Goal: Task Accomplishment & Management: Complete application form

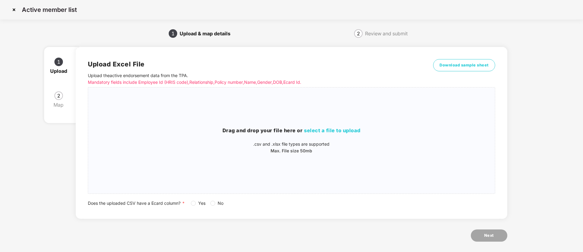
click at [16, 12] on img at bounding box center [14, 10] width 10 height 10
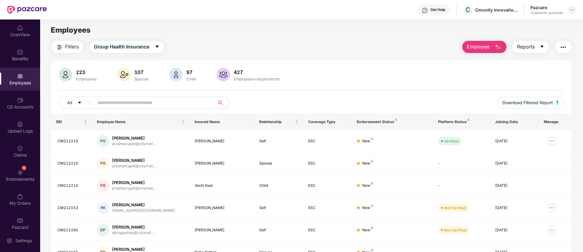
click at [571, 11] on img at bounding box center [572, 9] width 5 height 5
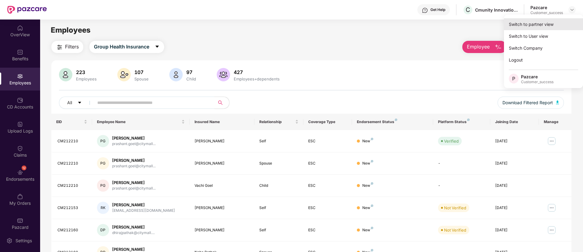
click at [536, 26] on div "Switch to partner view" at bounding box center [543, 24] width 79 height 12
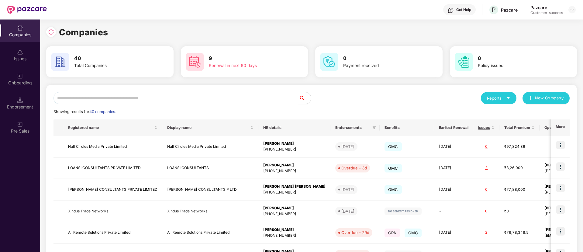
click at [173, 96] on input "text" at bounding box center [176, 98] width 245 height 12
click at [173, 96] on input "*" at bounding box center [176, 98] width 245 height 12
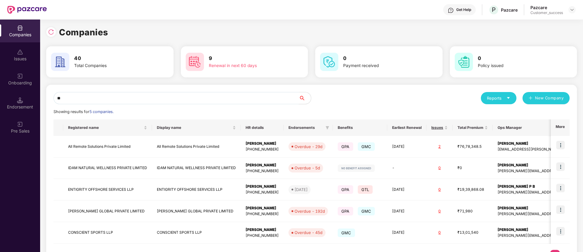
type input "*"
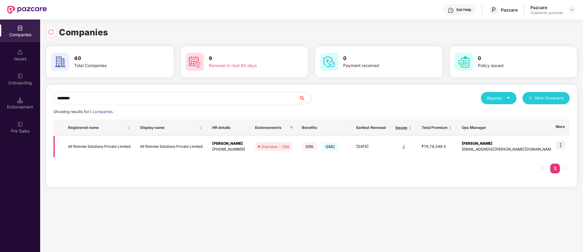
type input "********"
click at [563, 144] on img at bounding box center [561, 145] width 9 height 9
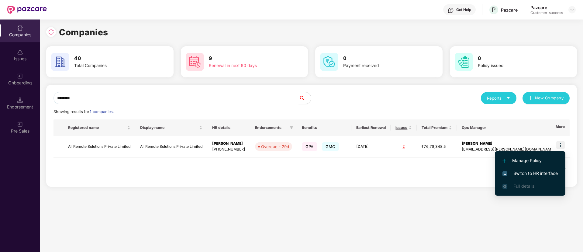
click at [541, 173] on span "Switch to HR interface" at bounding box center [530, 173] width 55 height 7
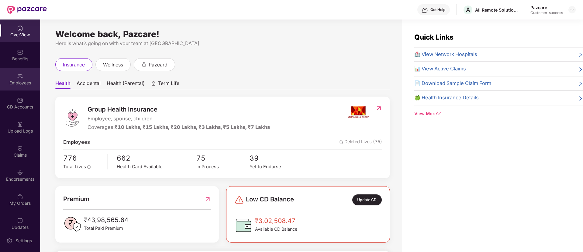
click at [15, 79] on div "Employees" at bounding box center [20, 79] width 40 height 23
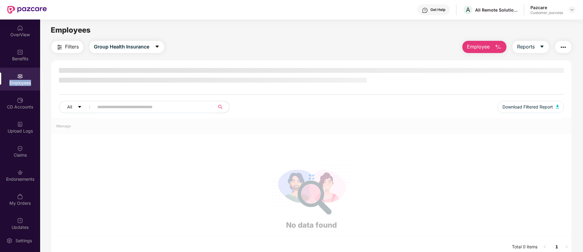
click at [15, 79] on div "Employees" at bounding box center [20, 79] width 40 height 23
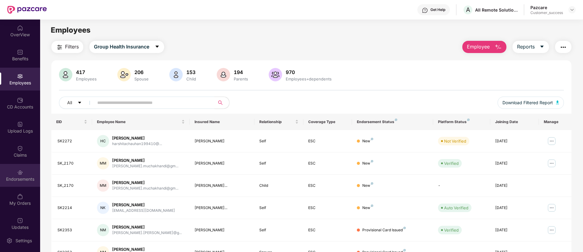
click at [16, 180] on div "Endorsements" at bounding box center [20, 179] width 40 height 6
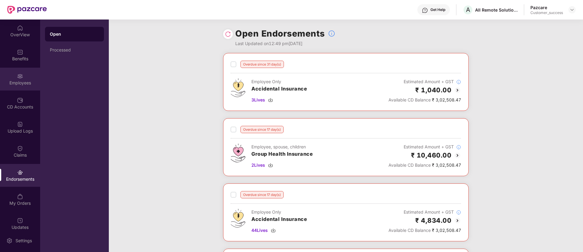
click at [28, 83] on div "Employees" at bounding box center [20, 83] width 40 height 6
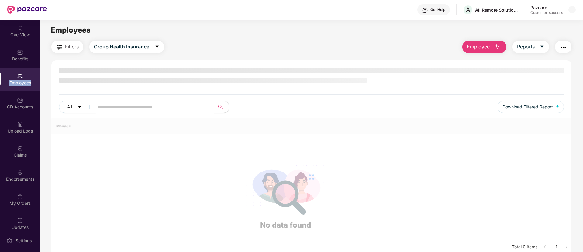
click at [28, 83] on div "Employees" at bounding box center [20, 83] width 40 height 6
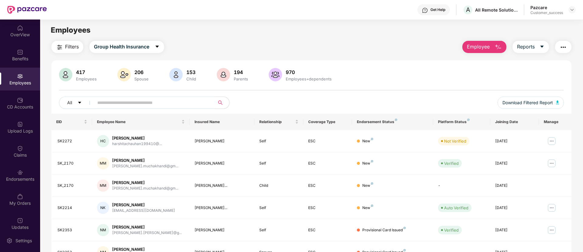
drag, startPoint x: 143, startPoint y: 97, endPoint x: 149, endPoint y: 103, distance: 8.6
click at [149, 103] on span at bounding box center [152, 102] width 125 height 12
click at [149, 103] on input "text" at bounding box center [151, 102] width 109 height 9
paste input "******"
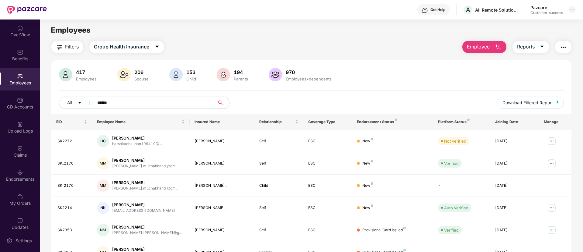
click at [150, 104] on input "******" at bounding box center [151, 102] width 109 height 9
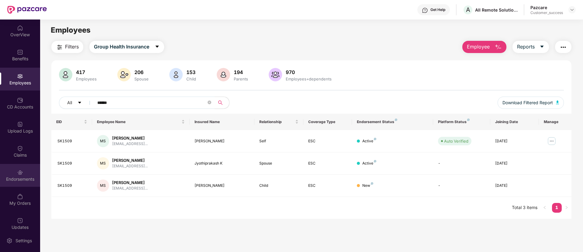
type input "******"
click at [19, 184] on div "Endorsements" at bounding box center [20, 175] width 40 height 23
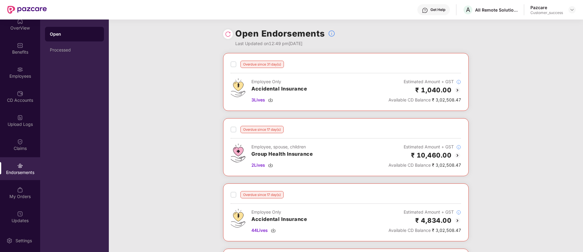
scroll to position [7, 0]
click at [456, 155] on img at bounding box center [457, 154] width 7 height 7
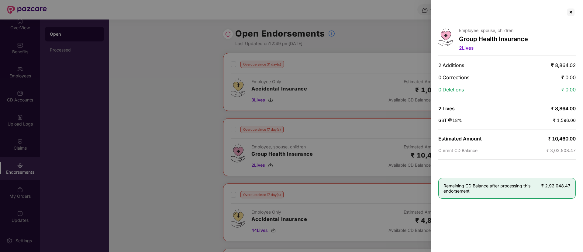
click at [194, 123] on div at bounding box center [291, 126] width 583 height 252
click at [572, 13] on div at bounding box center [571, 12] width 10 height 10
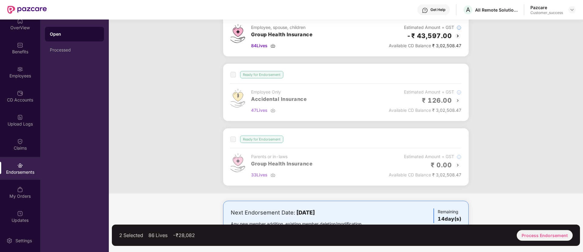
scroll to position [316, 0]
click at [547, 234] on div "Process Endorsement" at bounding box center [545, 235] width 56 height 11
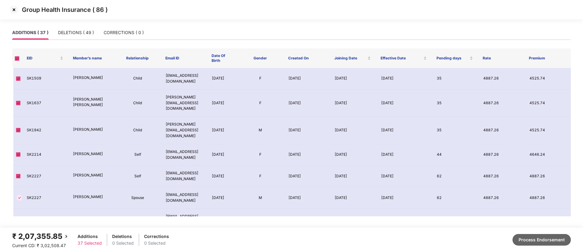
click at [532, 237] on button "Process Endorsement" at bounding box center [542, 240] width 58 height 12
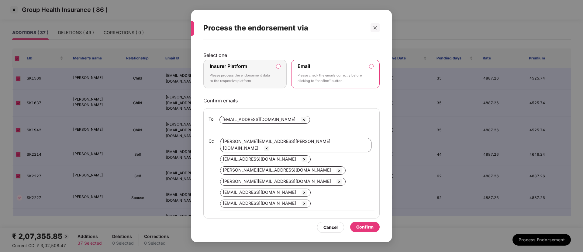
click at [246, 70] on div "Insurer Platform Please process the endorsement data to the respective platform" at bounding box center [241, 74] width 62 height 22
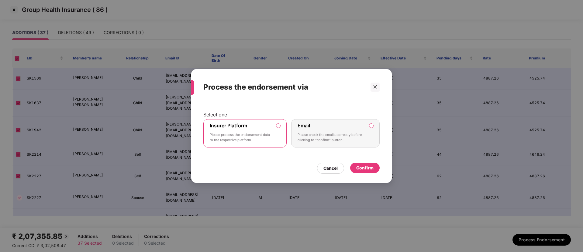
click at [376, 168] on div "Confirm" at bounding box center [365, 167] width 30 height 10
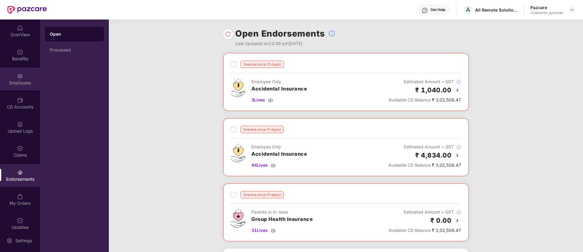
click at [20, 80] on div "Employees" at bounding box center [20, 83] width 40 height 6
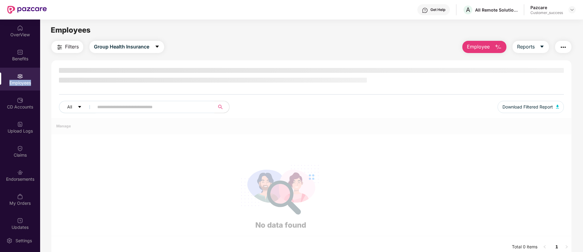
click at [20, 80] on div "Employees" at bounding box center [20, 83] width 40 height 6
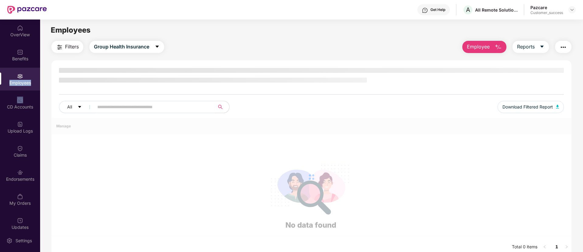
click at [20, 80] on div "Employees" at bounding box center [20, 83] width 40 height 6
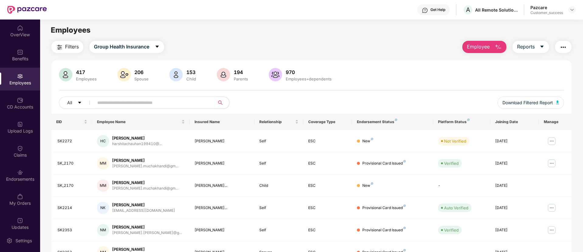
click at [122, 99] on input "text" at bounding box center [151, 102] width 109 height 9
paste input "******"
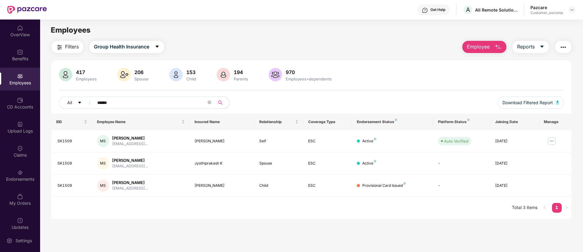
paste input "text"
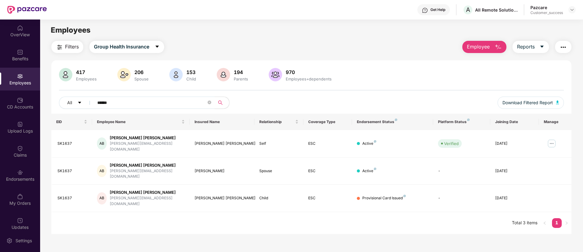
paste input "text"
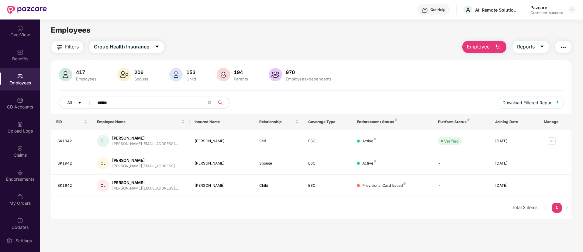
type input "******"
click at [524, 95] on div "417 Employees 206 Spouse 153 Child 194 Parents 970 Employees+dependents All ***…" at bounding box center [311, 91] width 520 height 46
click at [531, 101] on span "Download Filtered Report" at bounding box center [528, 102] width 50 height 7
click at [560, 43] on img "button" at bounding box center [563, 46] width 7 height 7
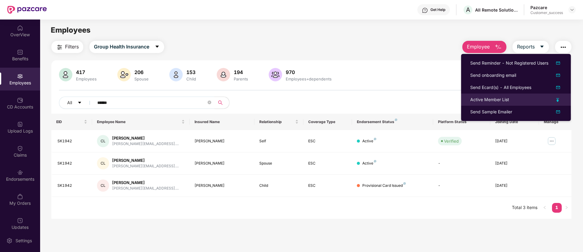
click at [558, 101] on img at bounding box center [558, 100] width 3 height 4
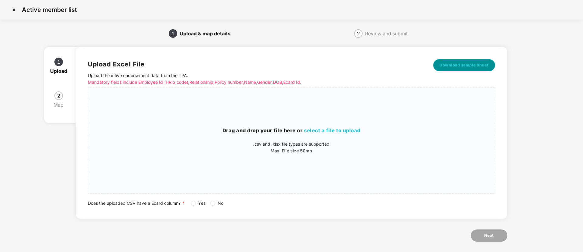
click at [446, 61] on button "Download sample sheet" at bounding box center [464, 65] width 62 height 12
click at [329, 129] on span "select a file to upload" at bounding box center [332, 130] width 57 height 6
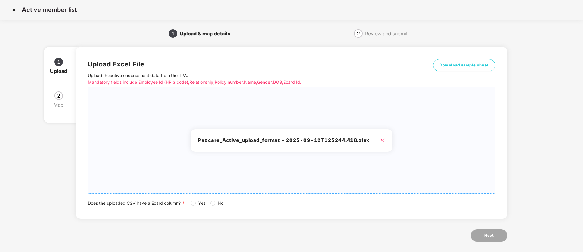
click at [197, 203] on span "Yes" at bounding box center [202, 203] width 12 height 7
click at [492, 232] on span "Next" at bounding box center [490, 235] width 10 height 6
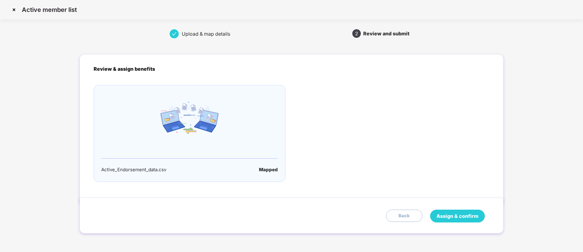
click at [474, 214] on span "Assign & confirm" at bounding box center [458, 216] width 42 height 8
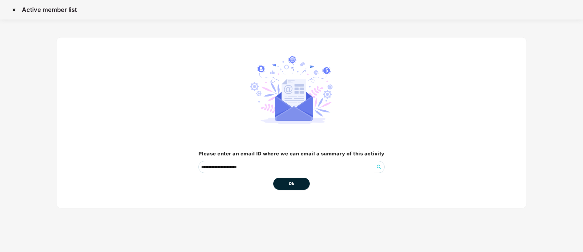
click at [282, 179] on button "Ok" at bounding box center [291, 183] width 36 height 12
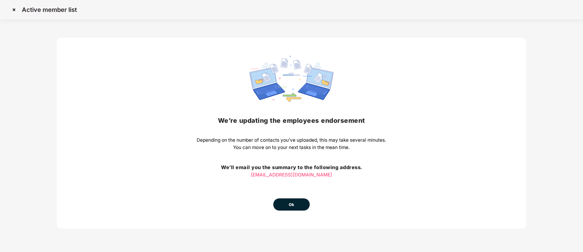
click at [288, 207] on button "Ok" at bounding box center [291, 204] width 36 height 12
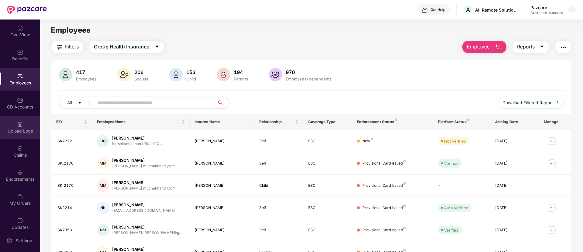
click at [26, 128] on div "Upload Logs" at bounding box center [20, 131] width 40 height 6
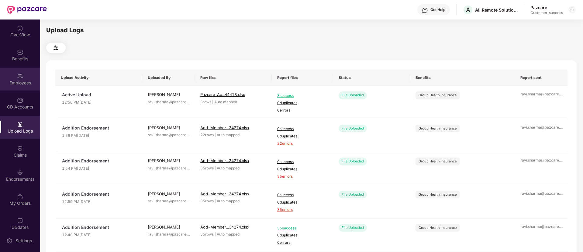
click at [25, 83] on div "Employees" at bounding box center [20, 83] width 40 height 6
